Goal: Transaction & Acquisition: Purchase product/service

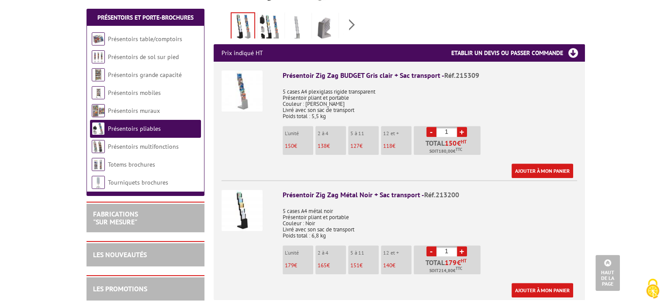
scroll to position [262, 0]
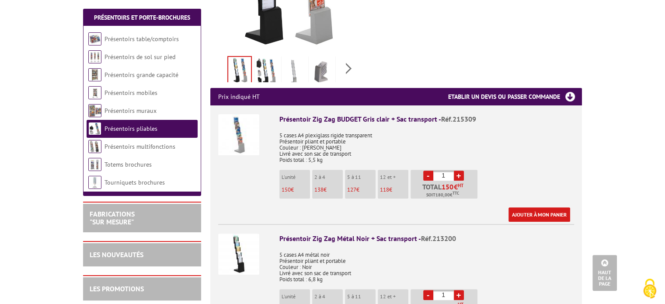
click at [458, 170] on link "+" at bounding box center [459, 175] width 10 height 10
type input "2"
click at [534, 207] on link "Ajouter à mon panier" at bounding box center [539, 214] width 62 height 14
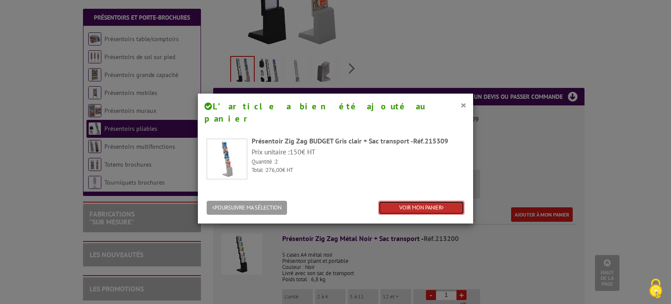
click at [430, 201] on link "VOIR MON PANIER" at bounding box center [421, 208] width 86 height 14
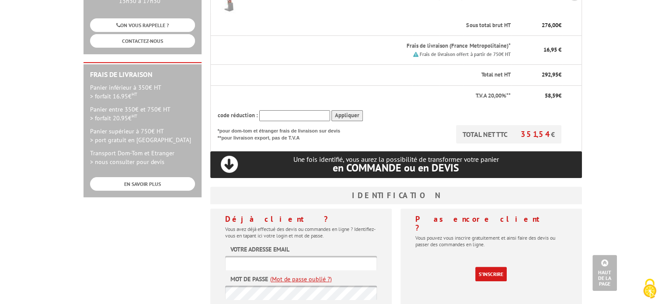
scroll to position [218, 0]
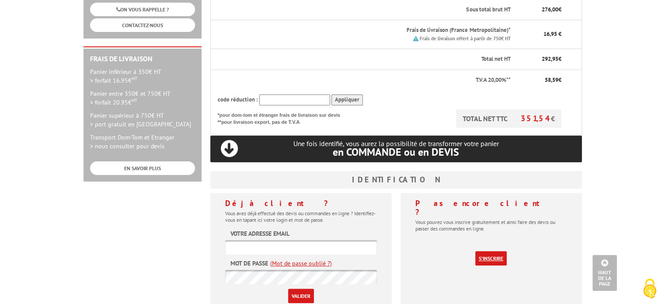
click at [495, 251] on link "S'inscrire" at bounding box center [490, 258] width 31 height 14
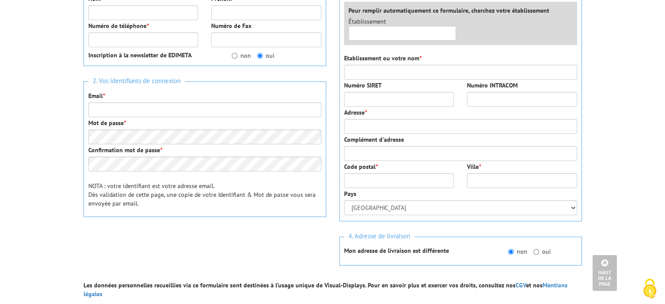
scroll to position [19, 0]
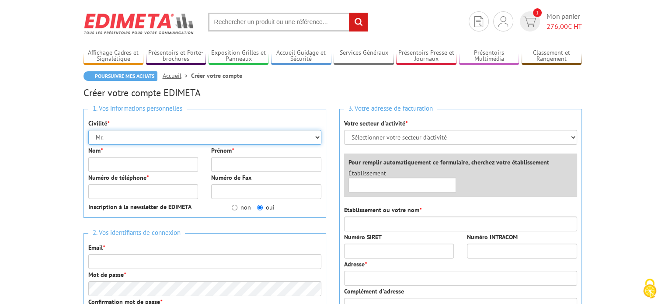
click at [318, 140] on select "Mr. Mme. Mlle." at bounding box center [204, 137] width 233 height 15
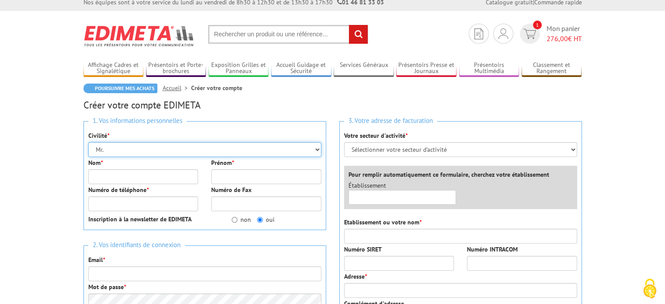
scroll to position [0, 0]
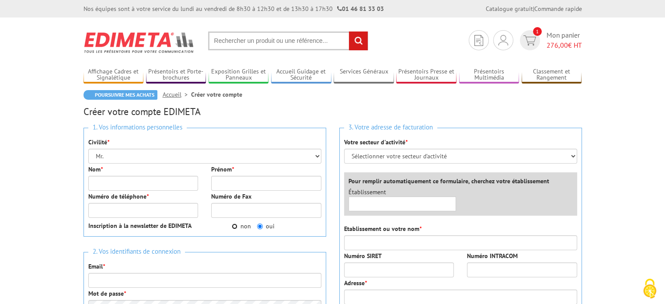
click at [235, 229] on input "non" at bounding box center [235, 226] width 6 height 6
radio input "true"
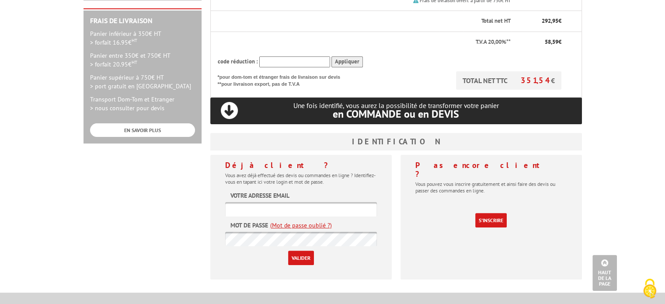
scroll to position [262, 0]
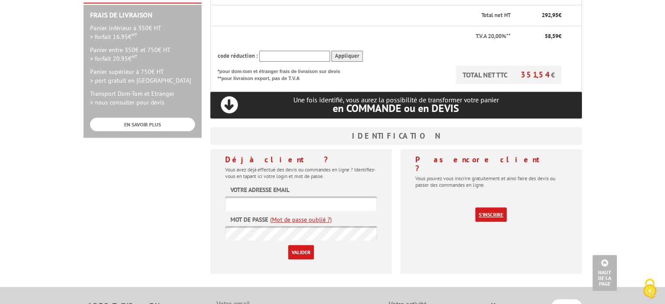
click at [489, 207] on link "S'inscrire" at bounding box center [490, 214] width 31 height 14
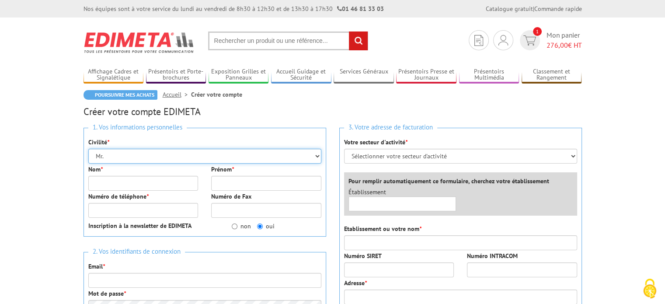
click at [225, 159] on select "Mr. Mme. Mlle." at bounding box center [204, 156] width 233 height 15
select select "Mme."
click at [88, 149] on select "Mr. Mme. Mlle." at bounding box center [204, 156] width 233 height 15
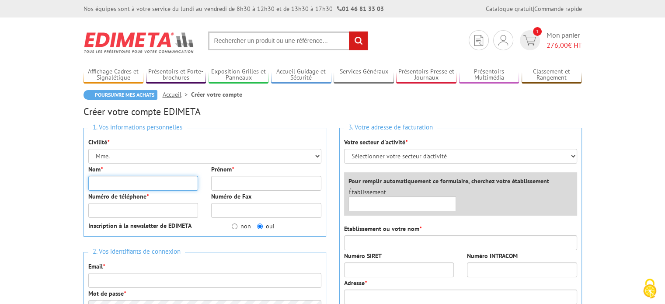
click at [166, 184] on input "Nom *" at bounding box center [143, 183] width 110 height 15
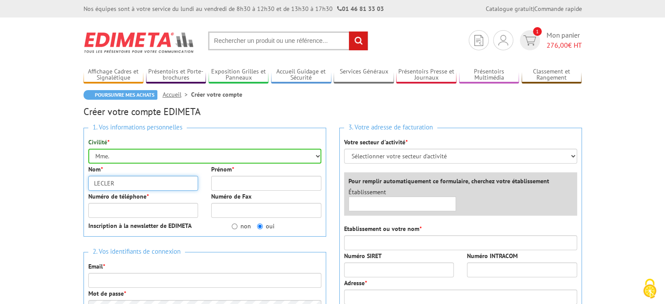
type input "LECLER"
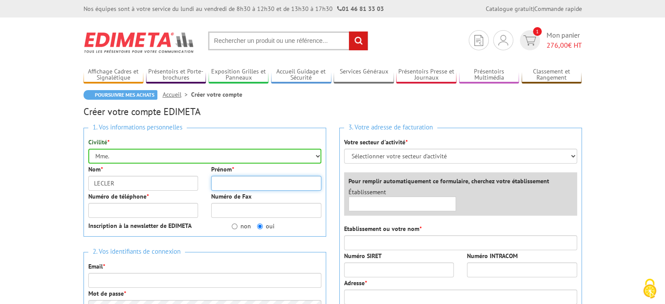
click at [248, 183] on input "Prénom *" at bounding box center [266, 183] width 110 height 15
type input "DEBORAH"
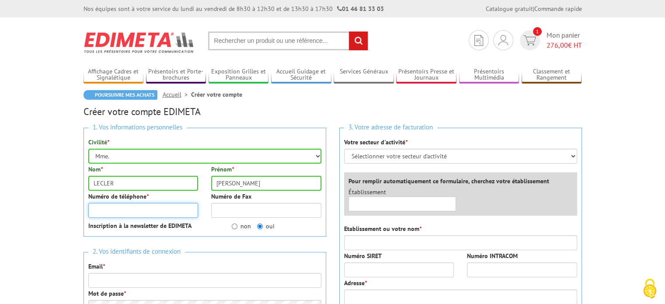
click at [173, 208] on input "Numéro de téléphone *" at bounding box center [143, 210] width 110 height 15
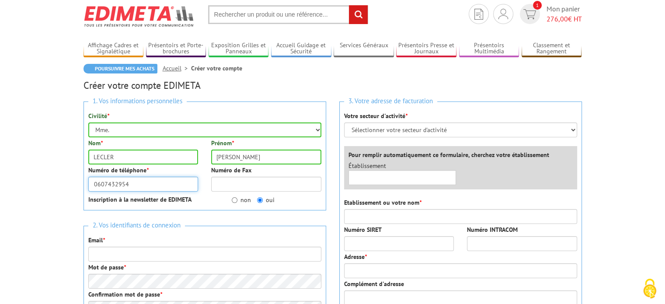
scroll to position [44, 0]
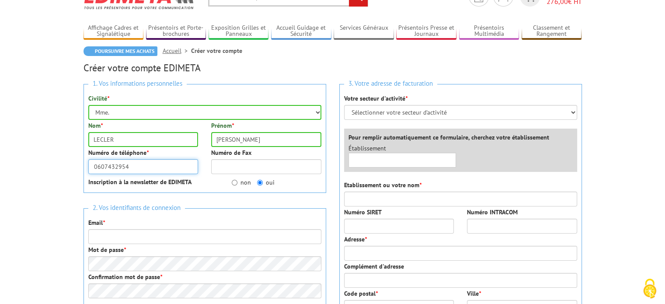
type input "0607432954"
click at [199, 237] on input "Email *" at bounding box center [204, 236] width 233 height 15
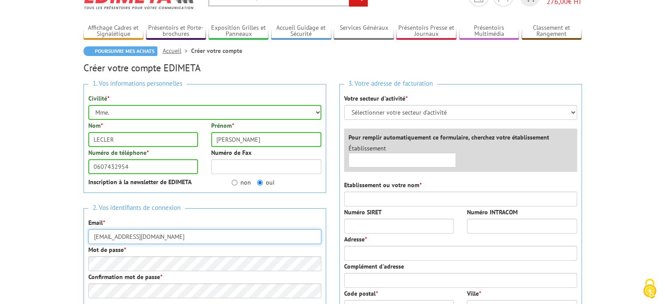
type input "accueil@interbevgrandest.fr"
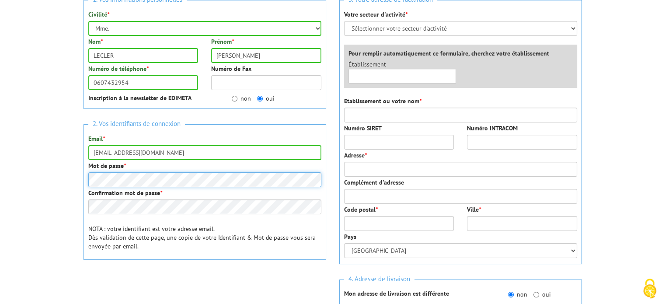
scroll to position [131, 0]
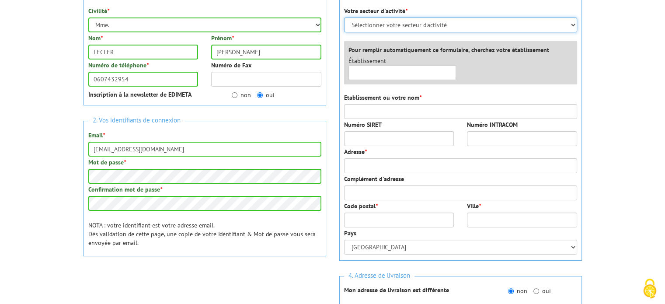
click at [403, 23] on select "Sélectionner votre secteur d'activité Administrations et collectivités Magasins…" at bounding box center [460, 24] width 233 height 15
select select "879"
click at [344, 17] on select "Sélectionner votre secteur d'activité Administrations et collectivités Magasins…" at bounding box center [460, 24] width 233 height 15
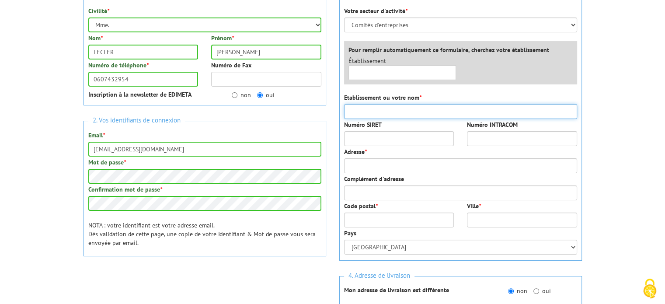
click at [388, 114] on input "Etablissement ou votre nom *" at bounding box center [460, 111] width 233 height 15
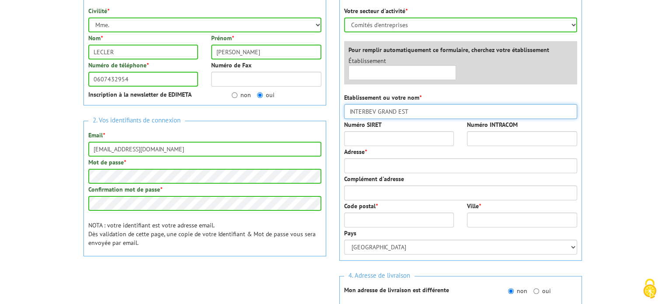
type input "INTERBEV GRAND EST"
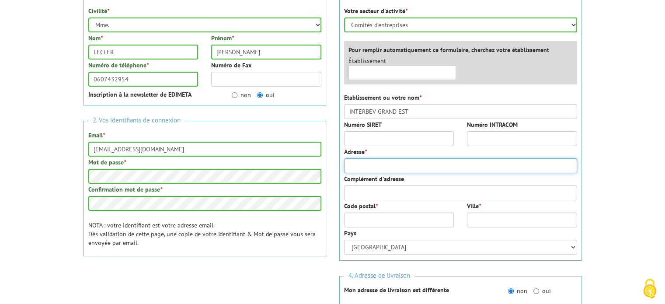
click at [357, 169] on input "Adresse *" at bounding box center [460, 165] width 233 height 15
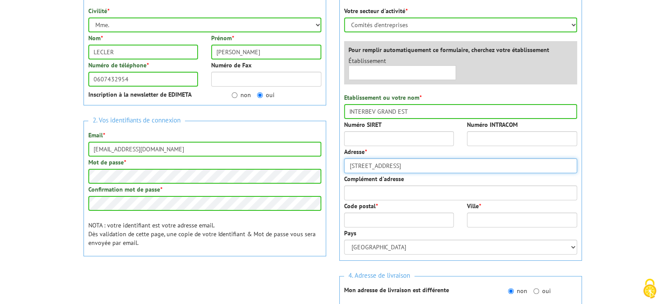
type input "5 RUE DE LA VOLOGNE"
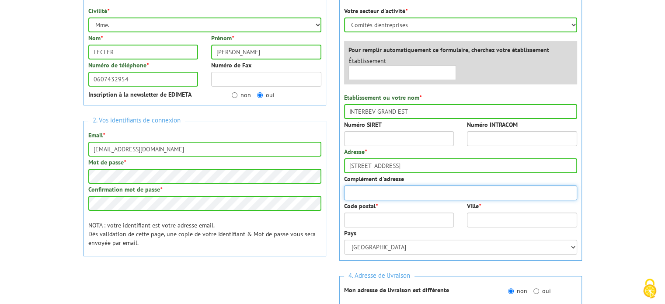
click at [364, 194] on input "Complément d'adresse" at bounding box center [460, 192] width 233 height 15
type input "BAT A 2EME ETAGE"
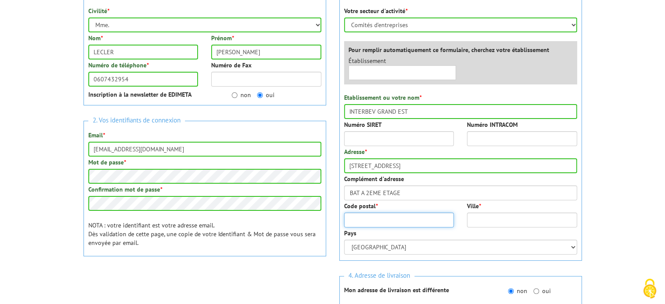
click at [355, 218] on input "Code postal *" at bounding box center [399, 219] width 110 height 15
type input "54520"
click at [481, 222] on input "Ville *" at bounding box center [522, 219] width 110 height 15
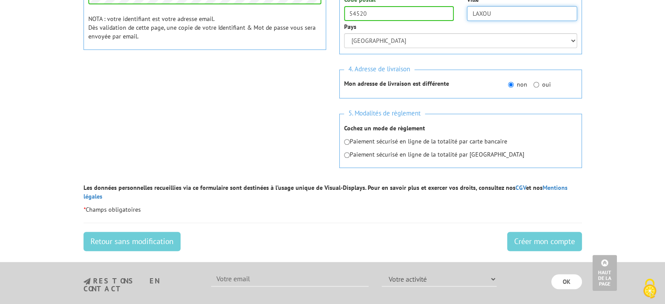
scroll to position [350, 0]
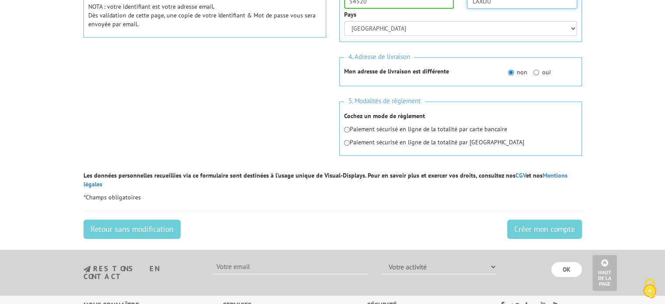
type input "LAXOU"
click at [347, 129] on input "radio" at bounding box center [347, 130] width 6 height 6
radio input "true"
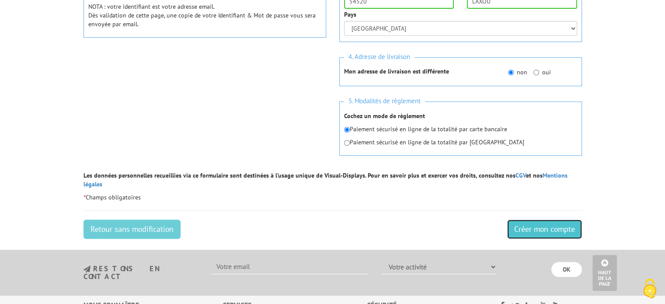
click at [526, 222] on input "Créer mon compte" at bounding box center [544, 228] width 75 height 19
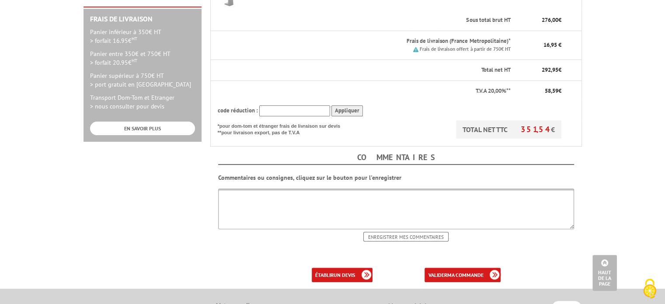
scroll to position [262, 0]
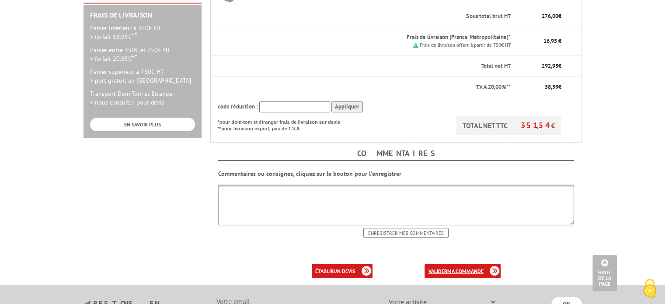
click at [439, 263] on link "valider ma commande" at bounding box center [462, 270] width 76 height 14
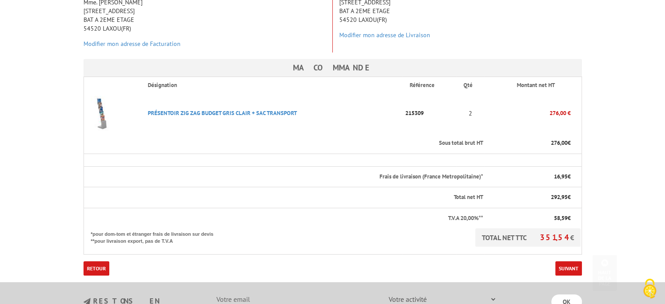
scroll to position [218, 0]
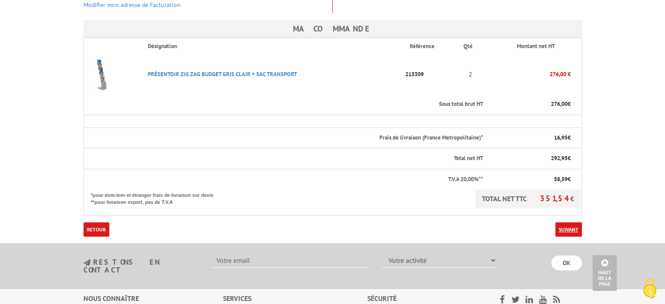
click at [568, 222] on link "Suivant" at bounding box center [568, 229] width 27 height 14
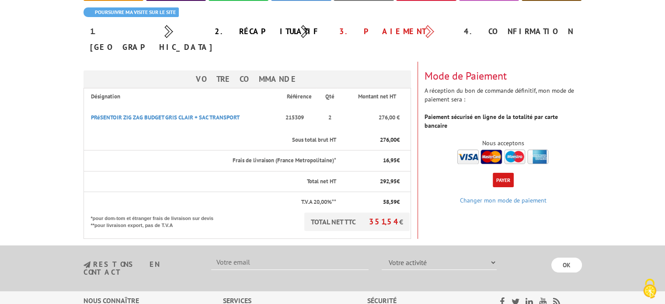
scroll to position [87, 0]
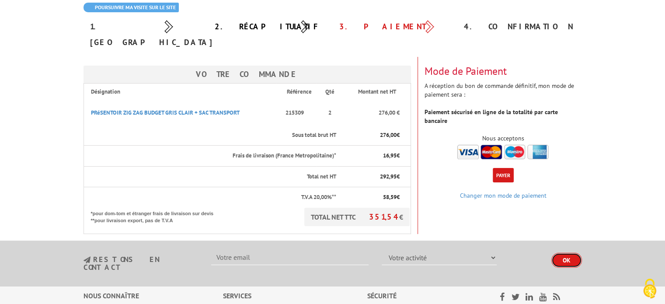
click at [565, 253] on input "OK" at bounding box center [566, 260] width 31 height 15
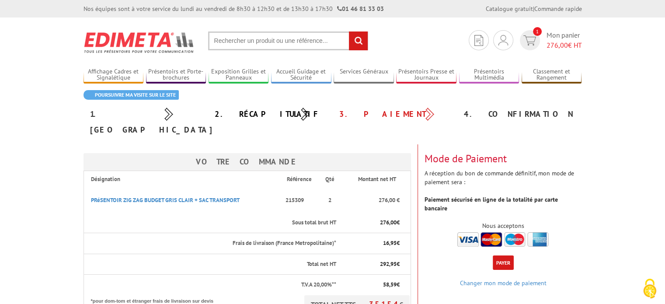
click at [489, 232] on img at bounding box center [502, 239] width 91 height 14
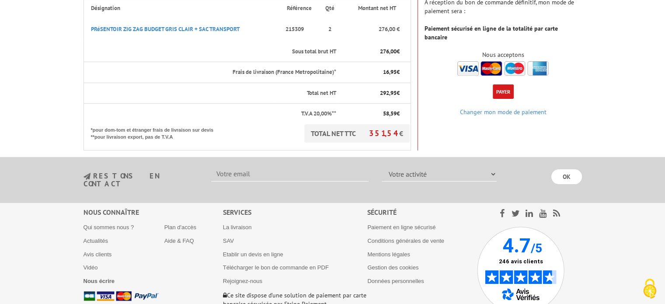
scroll to position [203, 0]
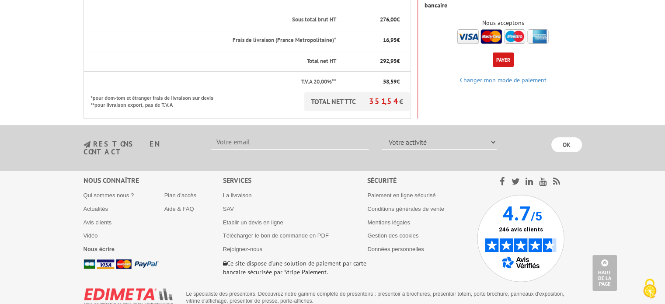
click at [492, 135] on select "Votre activité Administrations et collectivités Magasins et commerces Entrepris…" at bounding box center [438, 142] width 115 height 15
select select "879"
click at [381, 135] on select "Votre activité Administrations et collectivités Magasins et commerces Entrepris…" at bounding box center [438, 142] width 115 height 15
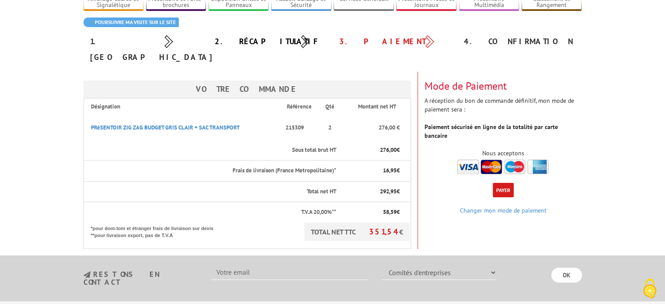
scroll to position [87, 0]
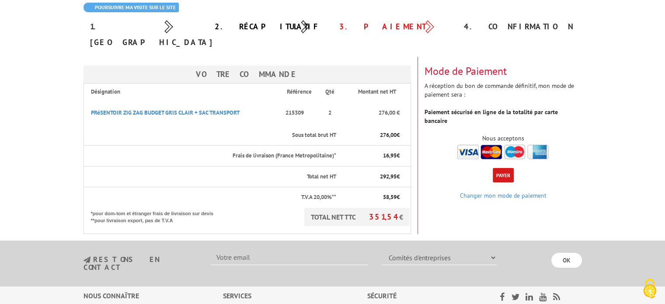
click at [281, 250] on input "text" at bounding box center [289, 257] width 157 height 15
type input "[EMAIL_ADDRESS][DOMAIN_NAME]"
click at [564, 253] on input "OK" at bounding box center [566, 260] width 31 height 15
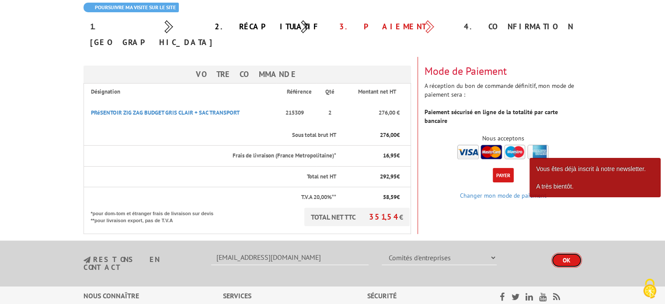
click at [563, 253] on input "OK" at bounding box center [566, 260] width 31 height 15
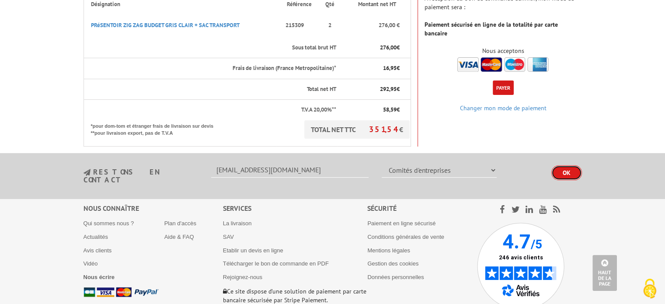
scroll to position [159, 0]
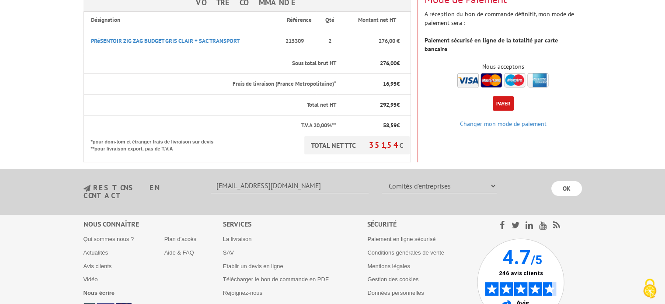
click at [501, 96] on button "Payer" at bounding box center [502, 103] width 21 height 14
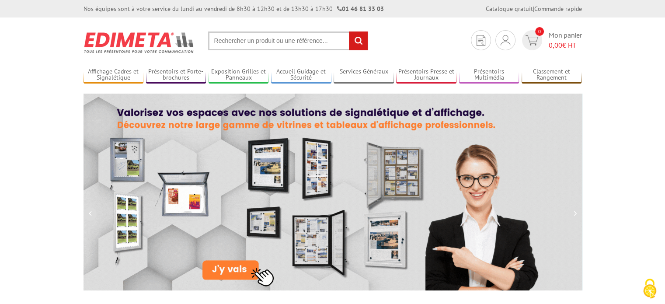
drag, startPoint x: 0, startPoint y: 0, endPoint x: 600, endPoint y: 162, distance: 621.9
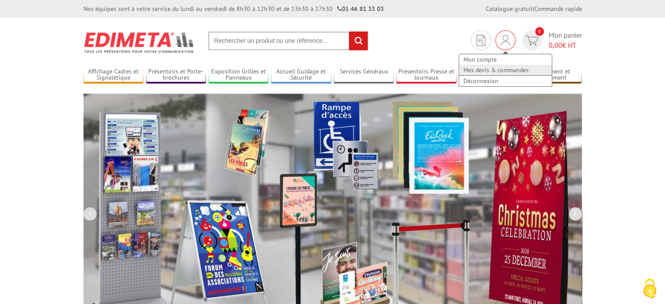
click at [492, 73] on link "Mes devis & commandes" at bounding box center [505, 70] width 93 height 10
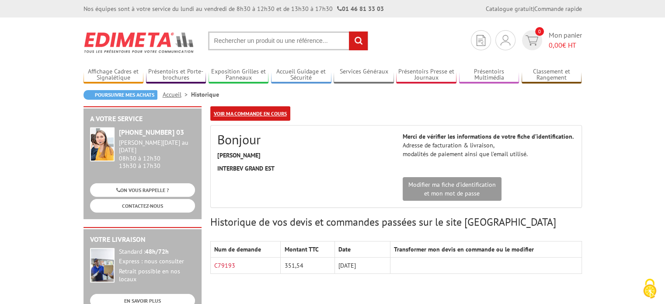
click at [253, 112] on link "Voir ma commande en cours" at bounding box center [250, 113] width 80 height 14
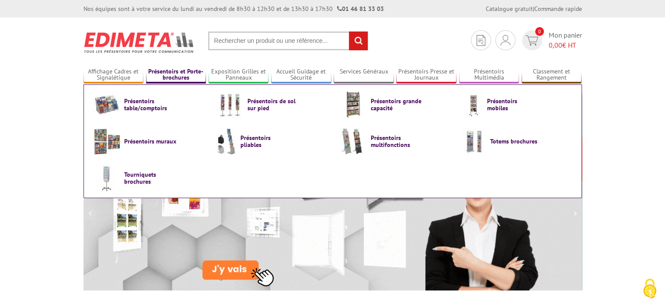
click at [187, 74] on link "Présentoirs et Porte-brochures" at bounding box center [176, 75] width 60 height 14
